Goal: Task Accomplishment & Management: Manage account settings

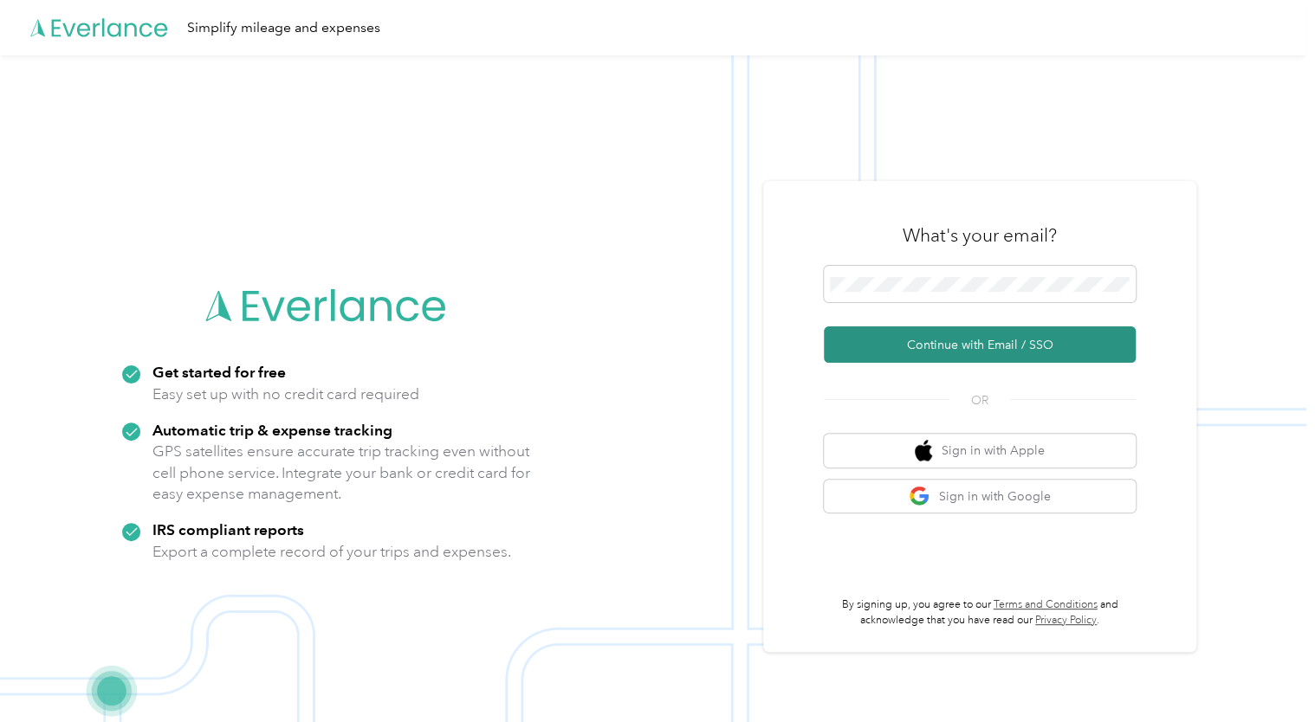
click at [895, 346] on button "Continue with Email / SSO" at bounding box center [980, 345] width 312 height 36
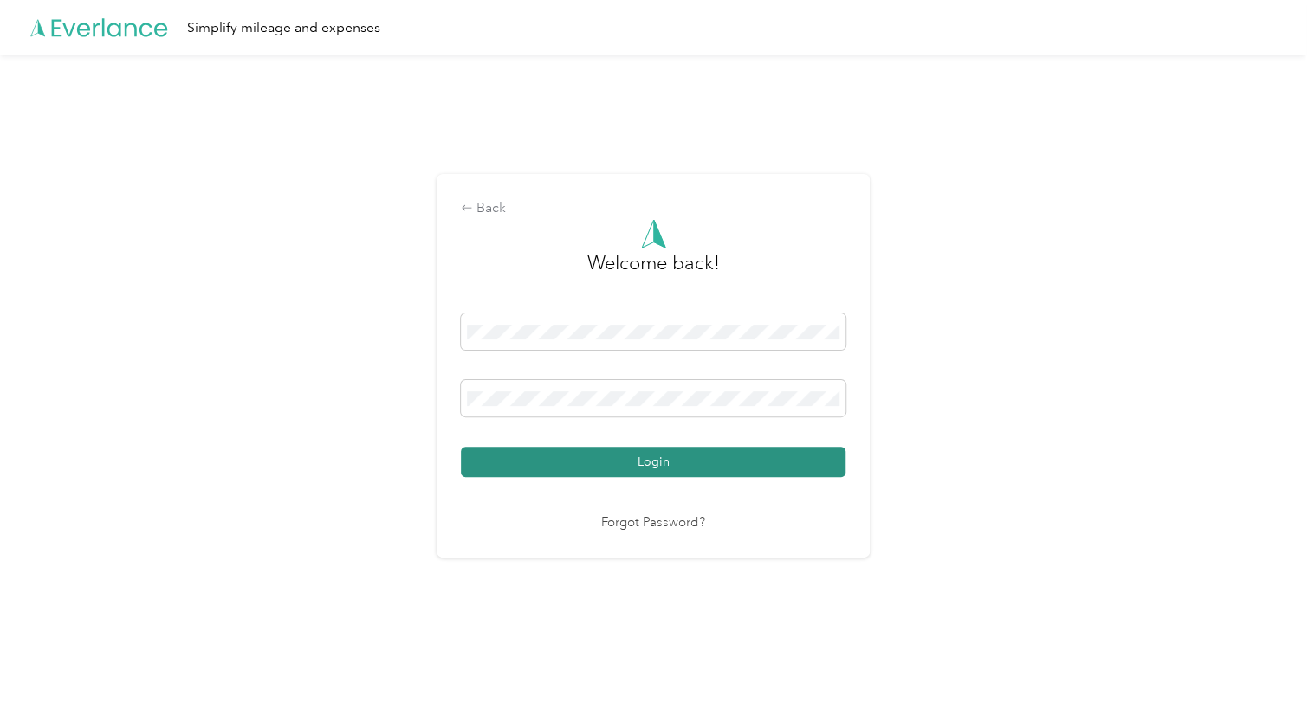
click at [651, 459] on button "Login" at bounding box center [653, 462] width 385 height 30
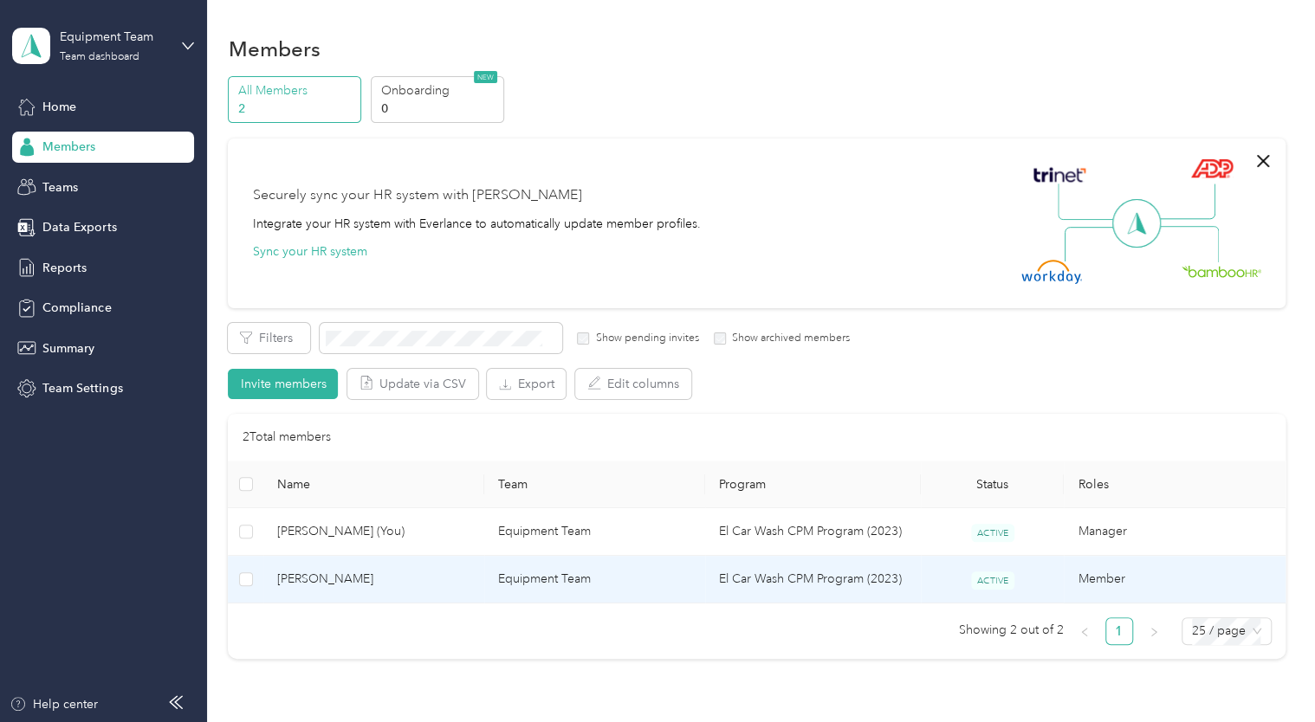
click at [519, 573] on td "Equipment Team" at bounding box center [594, 580] width 221 height 48
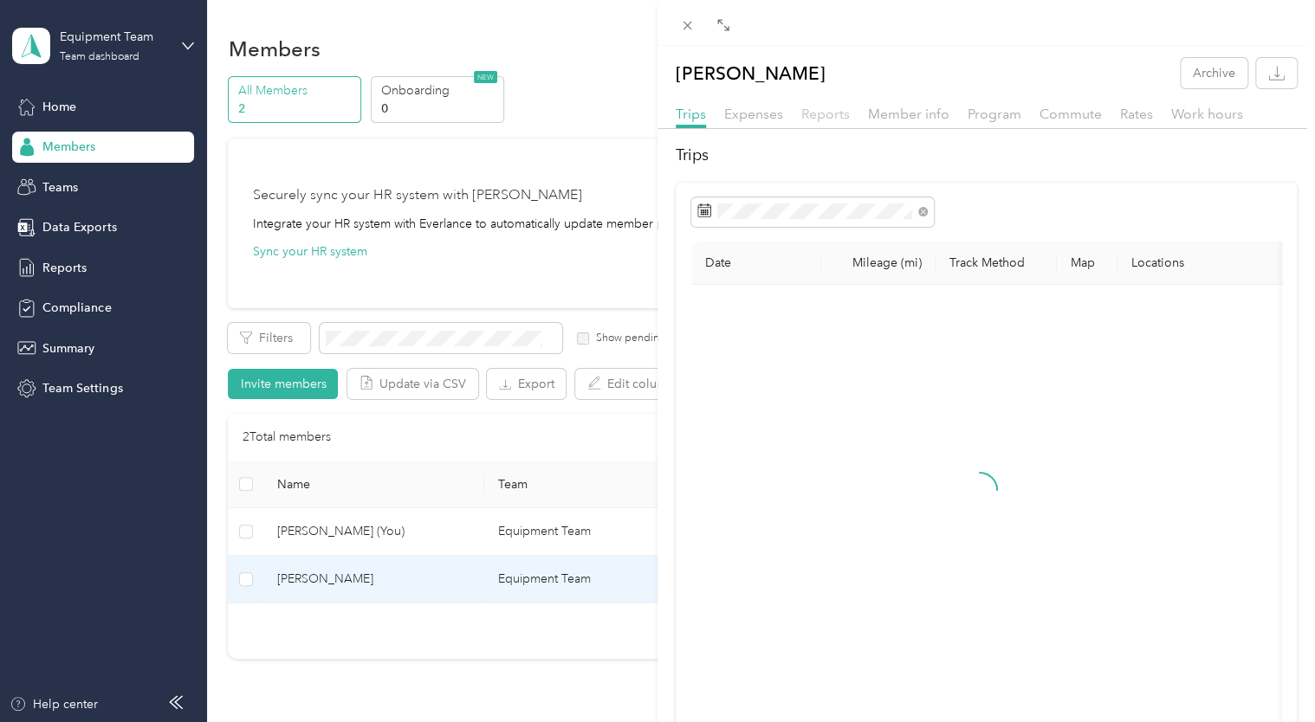
click at [824, 113] on span "Reports" at bounding box center [825, 114] width 49 height 16
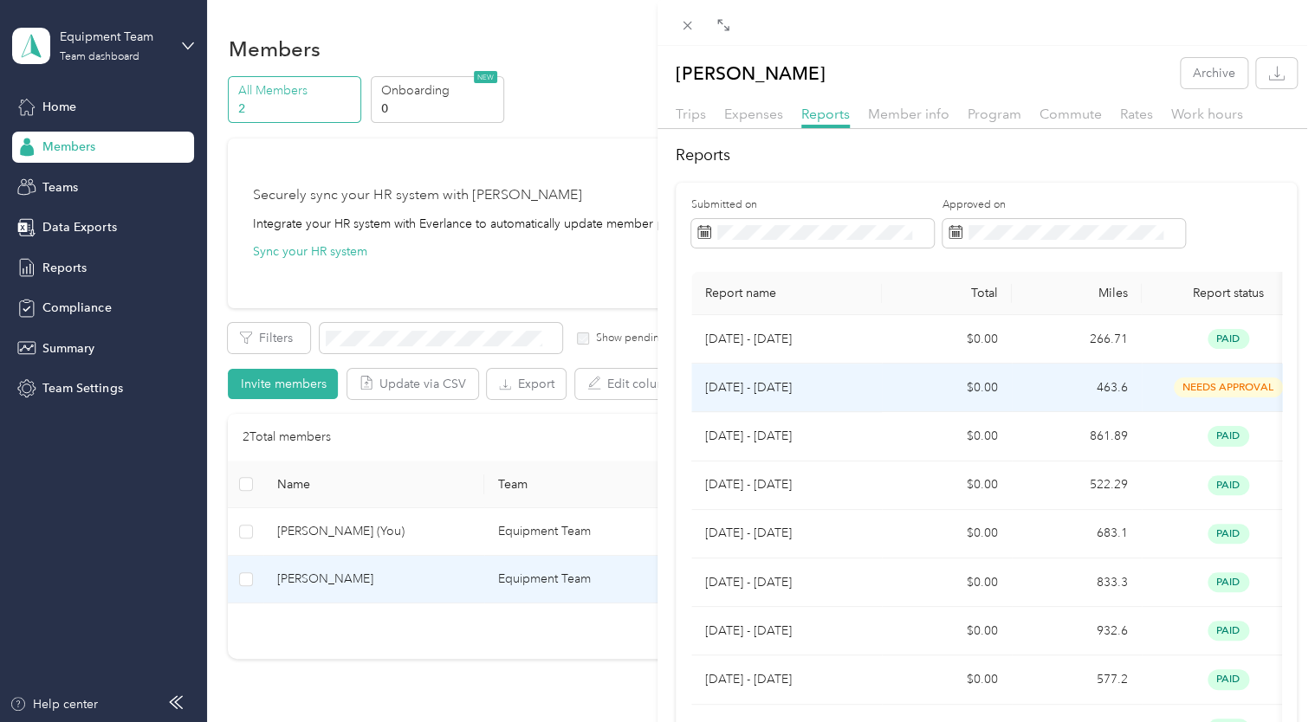
click at [1196, 385] on span "needs approval" at bounding box center [1228, 388] width 109 height 20
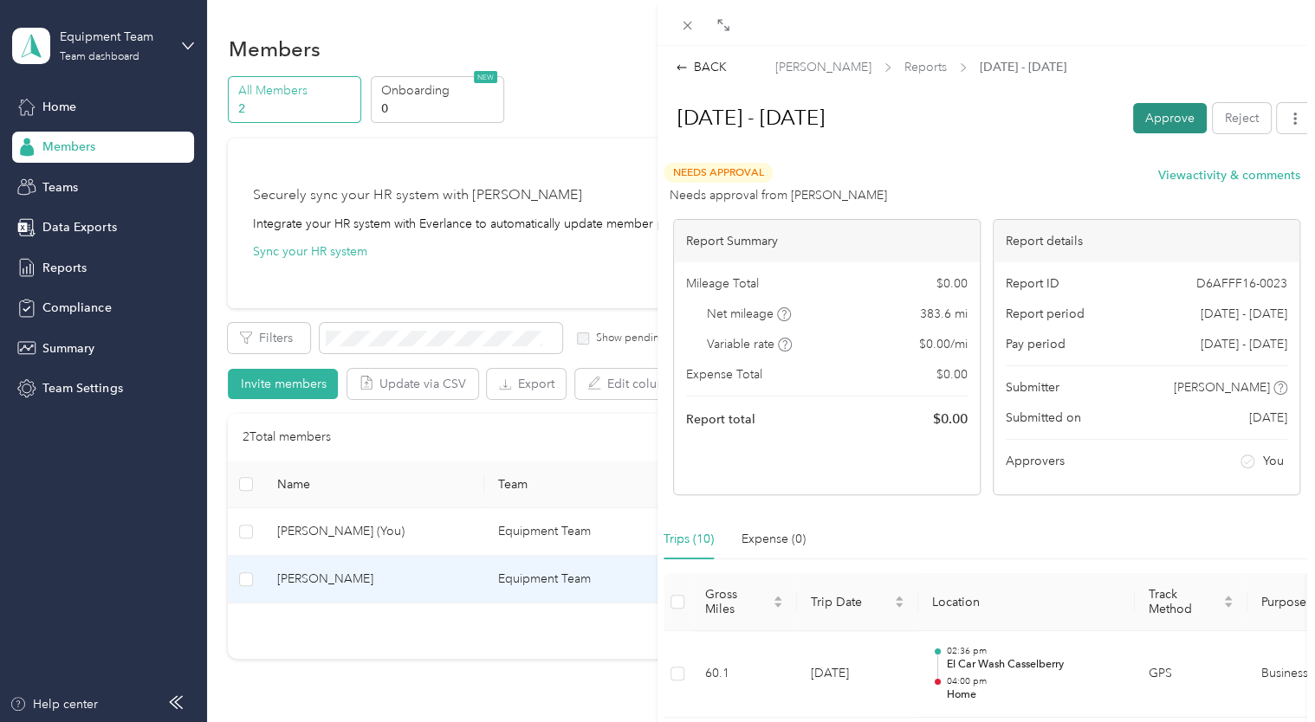
click at [1149, 119] on button "Approve" at bounding box center [1170, 118] width 74 height 30
